Goal: Go to known website: Access a specific website the user already knows

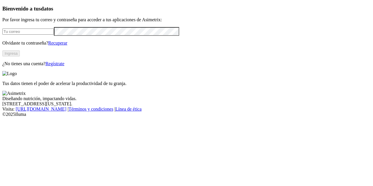
type input "[PERSON_NAME][EMAIL_ADDRESS][DOMAIN_NAME]"
click at [20, 56] on button "Ingresa" at bounding box center [10, 53] width 17 height 6
